Goal: Information Seeking & Learning: Learn about a topic

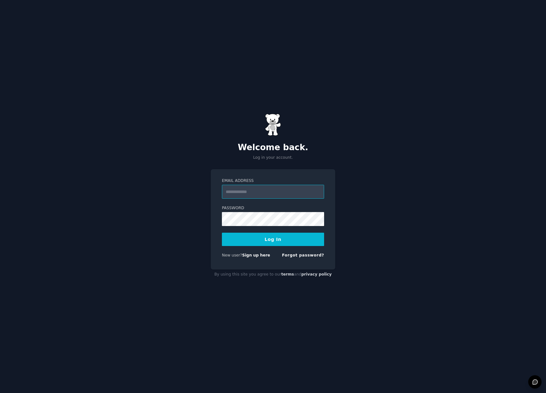
click at [252, 194] on input "Email Address" at bounding box center [273, 192] width 102 height 14
click at [0, 393] on com-1password-button at bounding box center [0, 393] width 0 height 0
type input "**********"
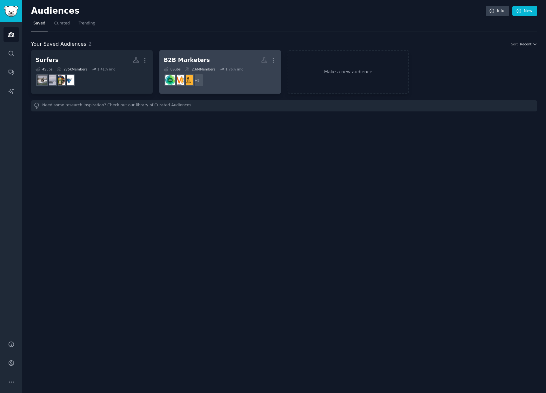
click at [245, 61] on h2 "B2B Marketers More" at bounding box center [220, 60] width 113 height 11
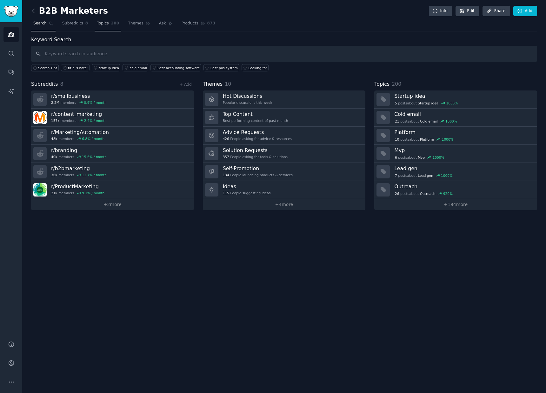
click at [108, 24] on span "Topics" at bounding box center [103, 24] width 12 height 6
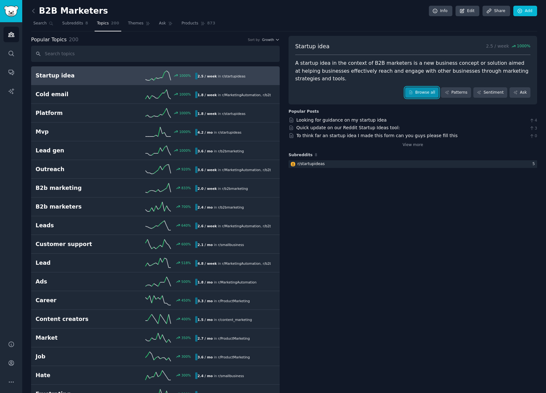
click at [423, 87] on link "Browse all" at bounding box center [422, 92] width 34 height 11
